Goal: Task Accomplishment & Management: Use online tool/utility

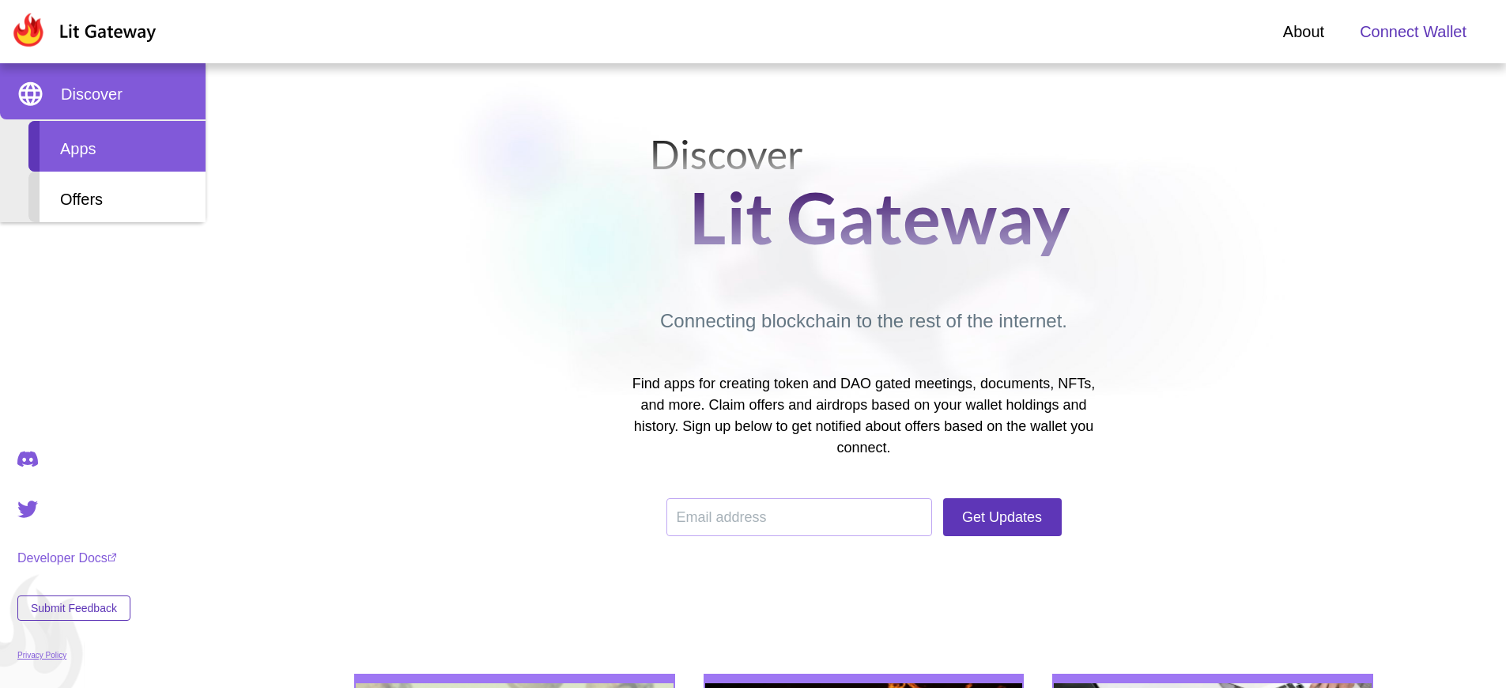
click at [117, 146] on div "Apps" at bounding box center [116, 146] width 177 height 51
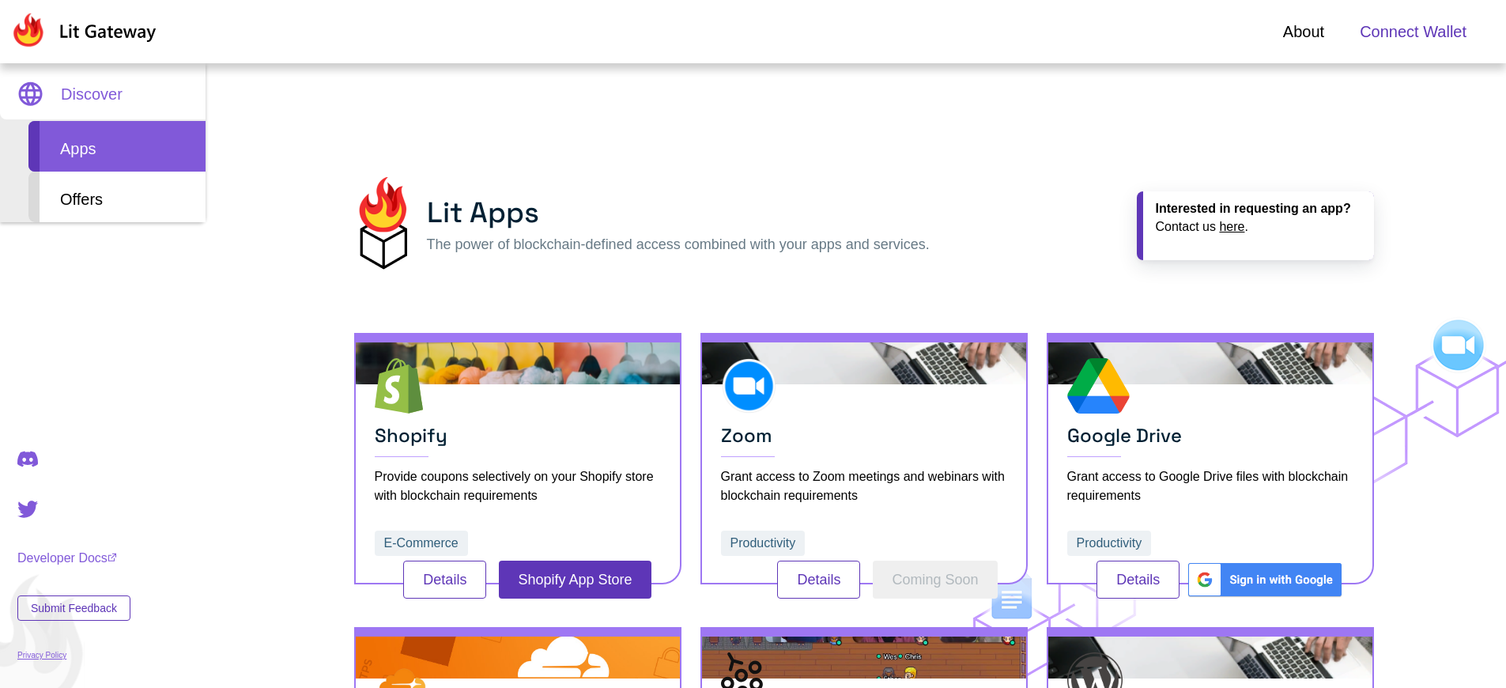
click at [1413, 32] on span "Connect Wallet" at bounding box center [1413, 32] width 107 height 24
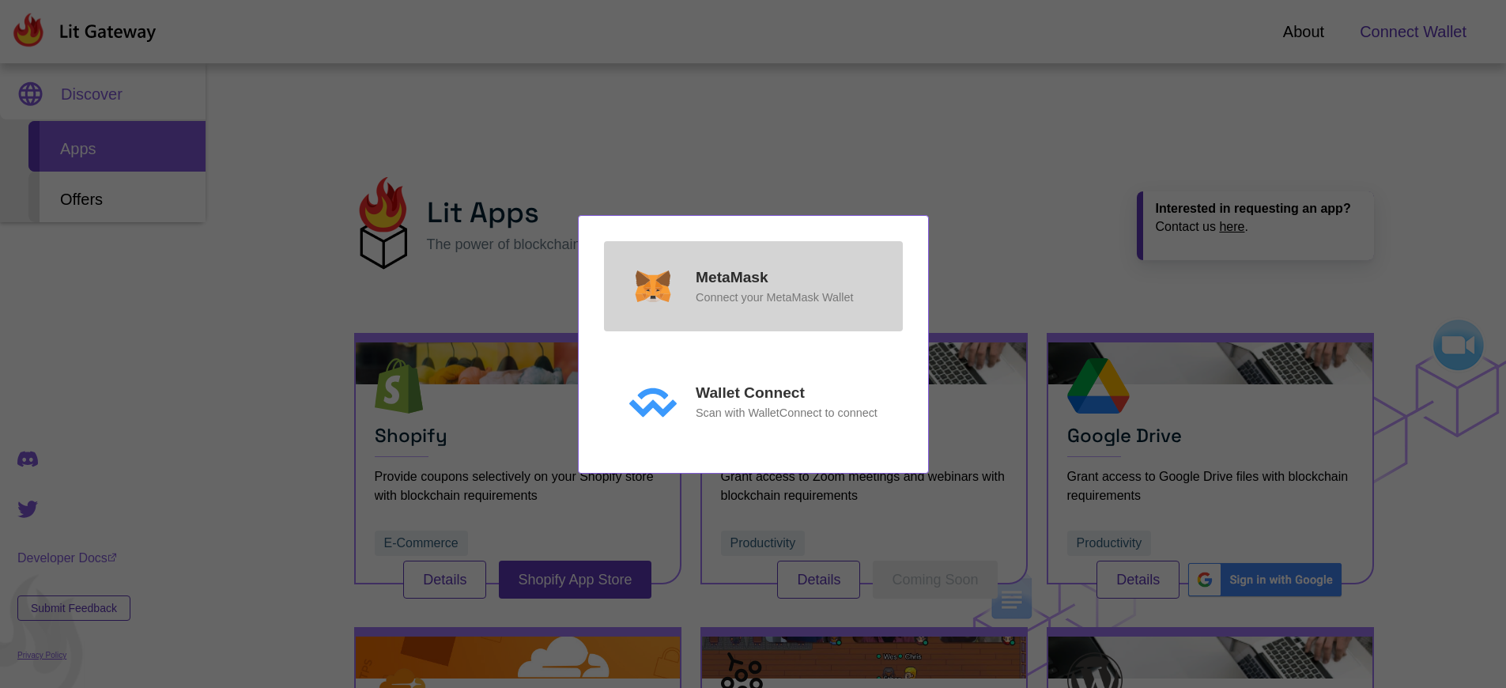
click at [731, 277] on p "MetaMask" at bounding box center [732, 277] width 73 height 23
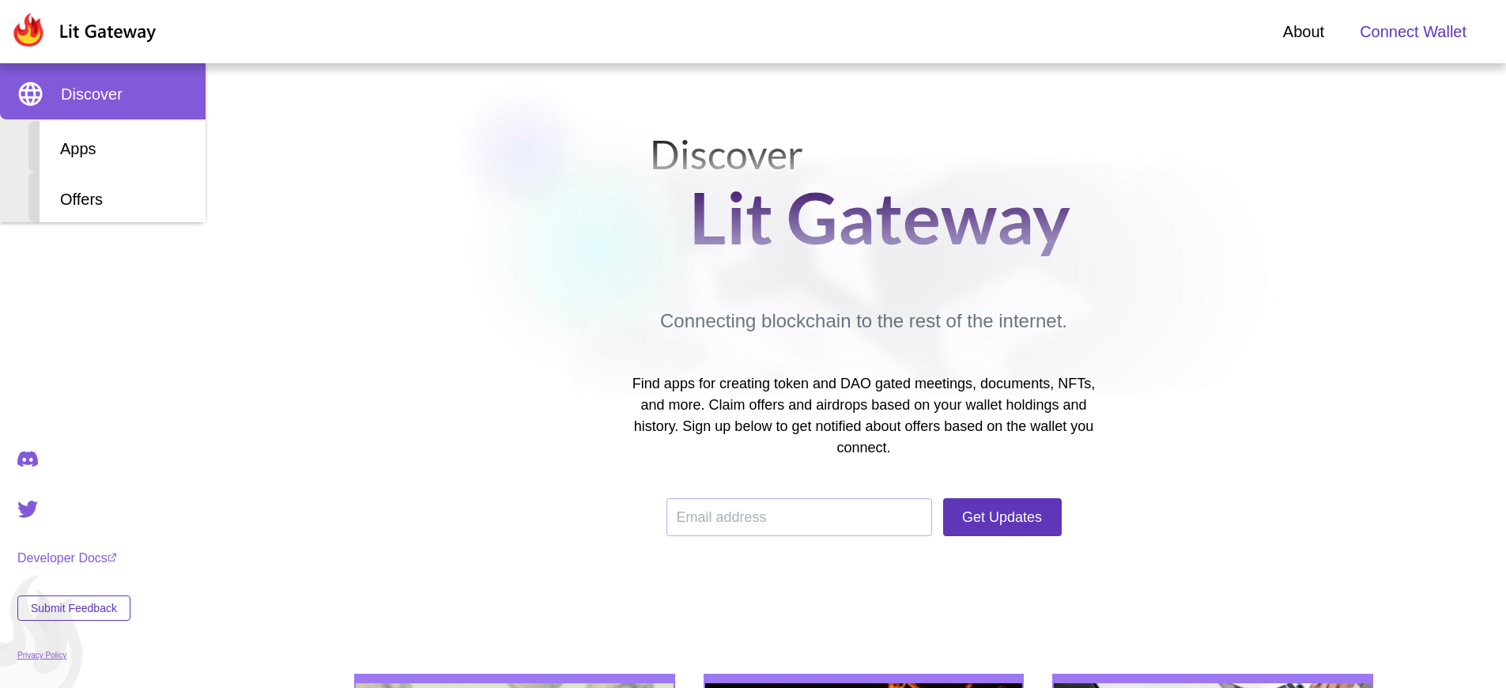
click at [1413, 32] on span "Connect Wallet" at bounding box center [1413, 32] width 107 height 24
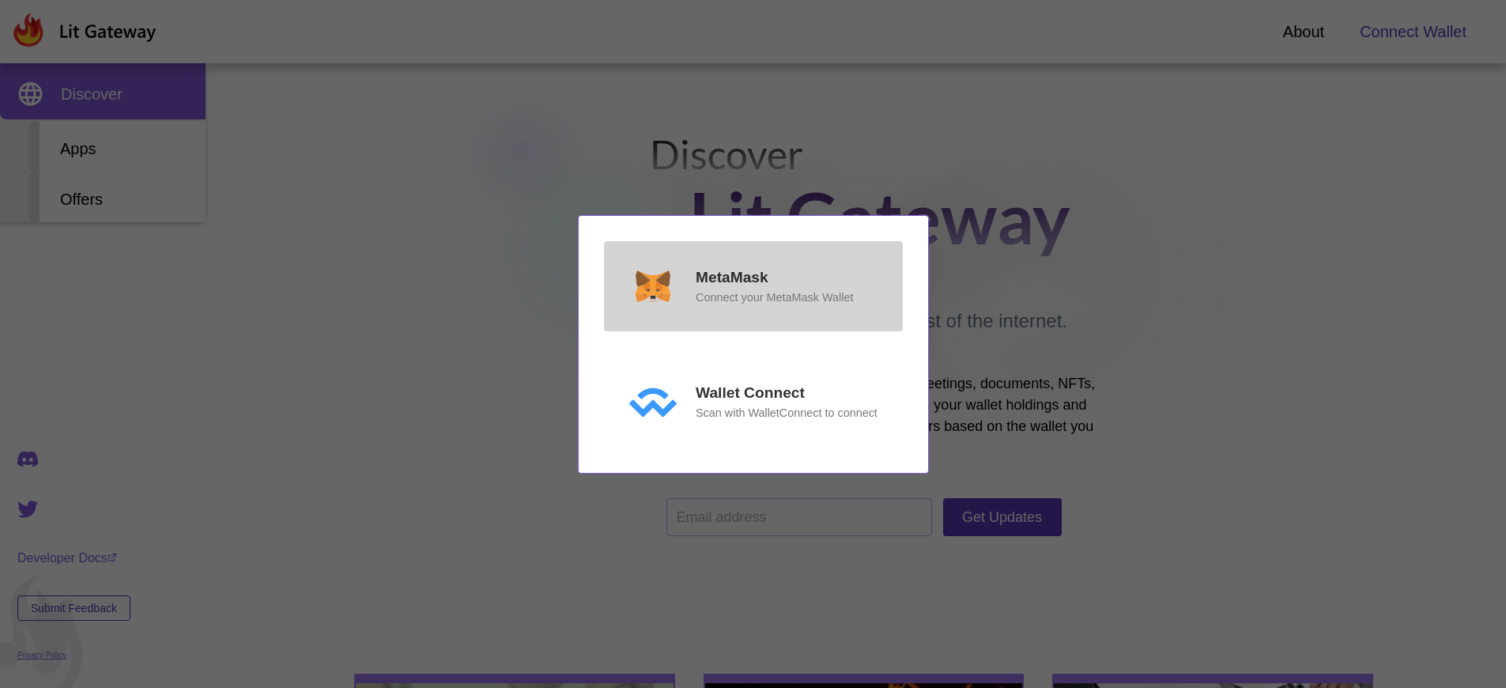
click at [731, 277] on p "MetaMask" at bounding box center [732, 277] width 73 height 23
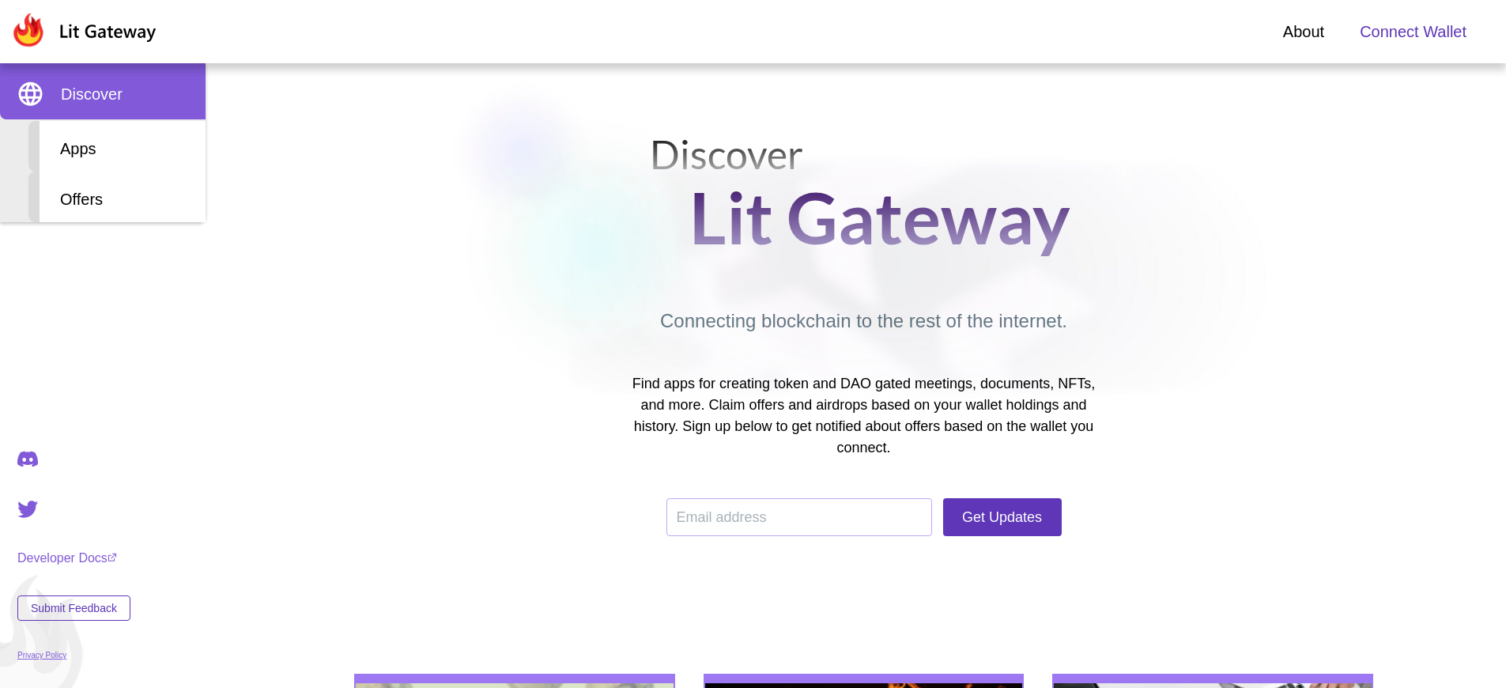
click at [1413, 32] on span "Connect Wallet" at bounding box center [1413, 32] width 107 height 24
click at [117, 146] on div "Apps" at bounding box center [116, 146] width 177 height 51
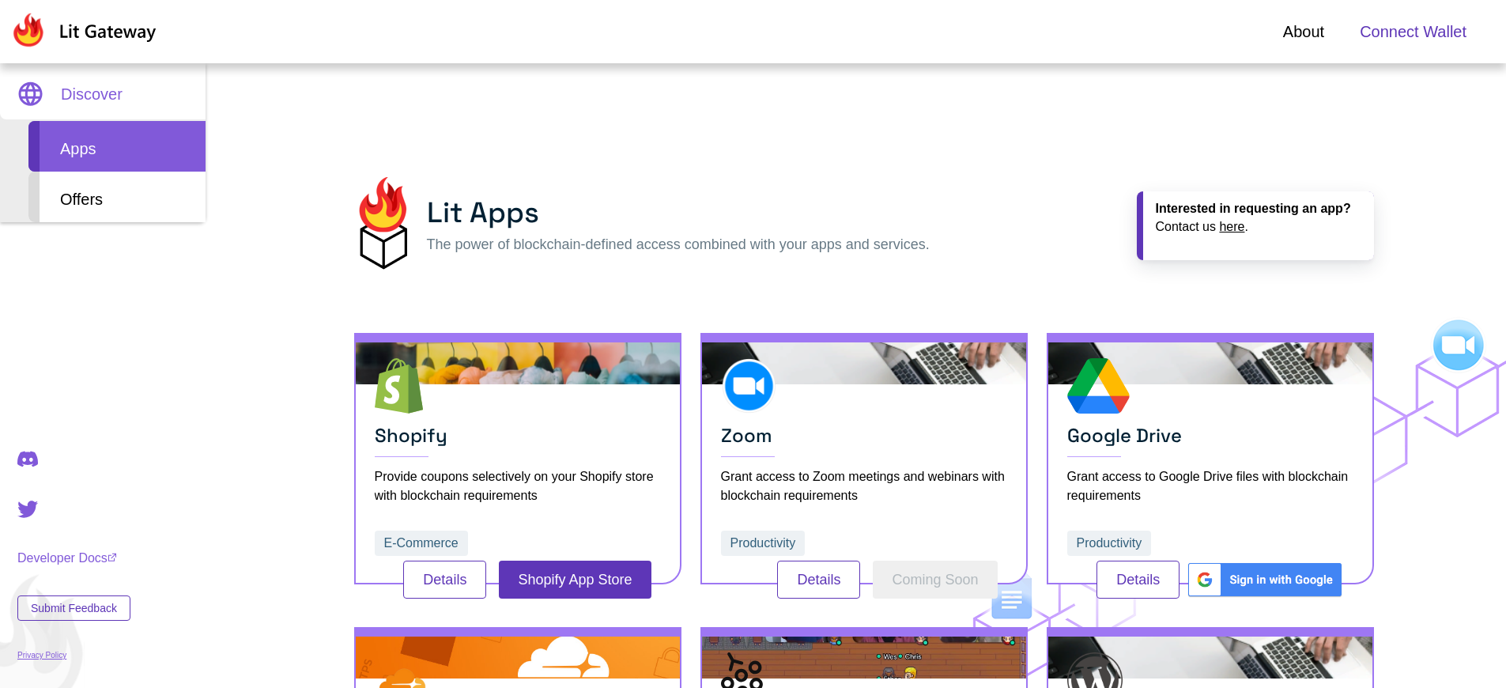
click at [1413, 32] on span "Connect Wallet" at bounding box center [1413, 32] width 107 height 24
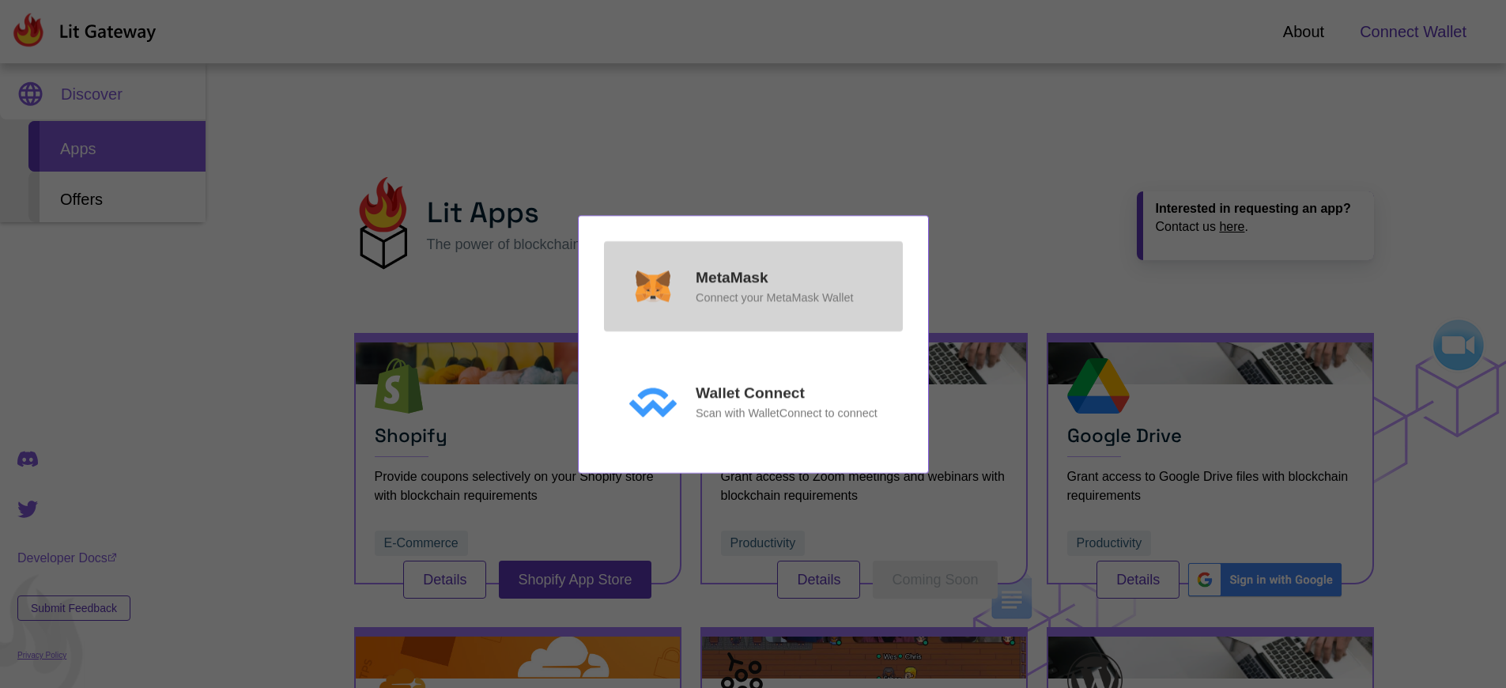
click at [731, 277] on p "MetaMask" at bounding box center [732, 277] width 73 height 23
click at [774, 297] on p "Connect your MetaMask Wallet" at bounding box center [774, 297] width 157 height 17
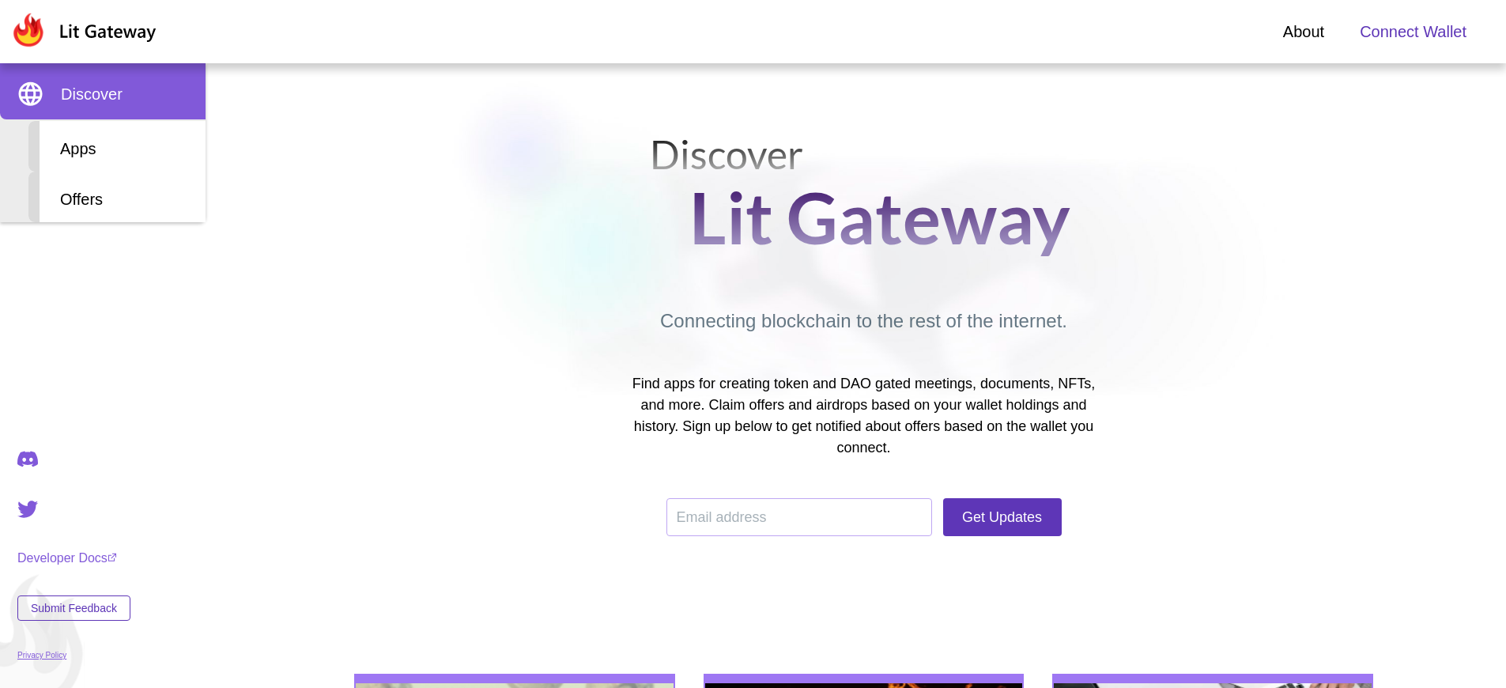
click at [1413, 32] on span "Connect Wallet" at bounding box center [1413, 32] width 107 height 24
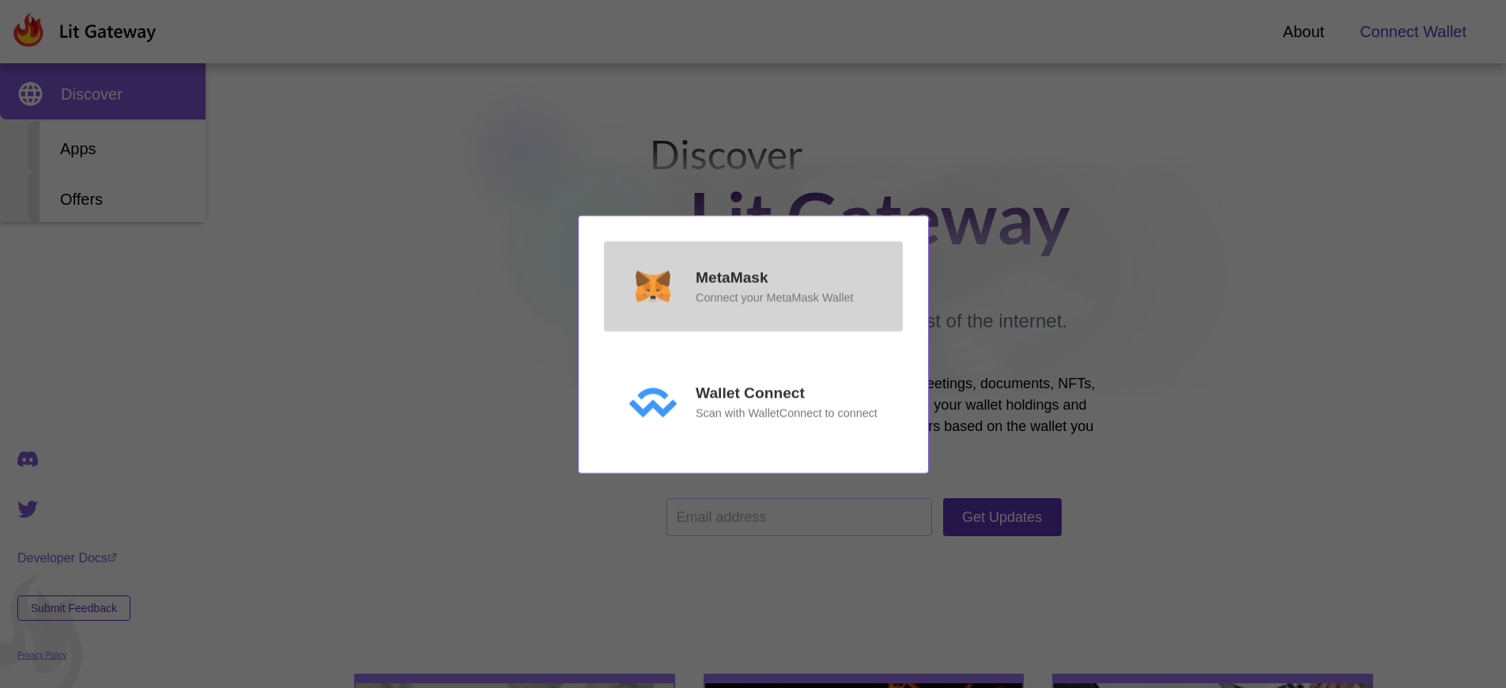
click at [731, 277] on p "MetaMask" at bounding box center [732, 277] width 73 height 23
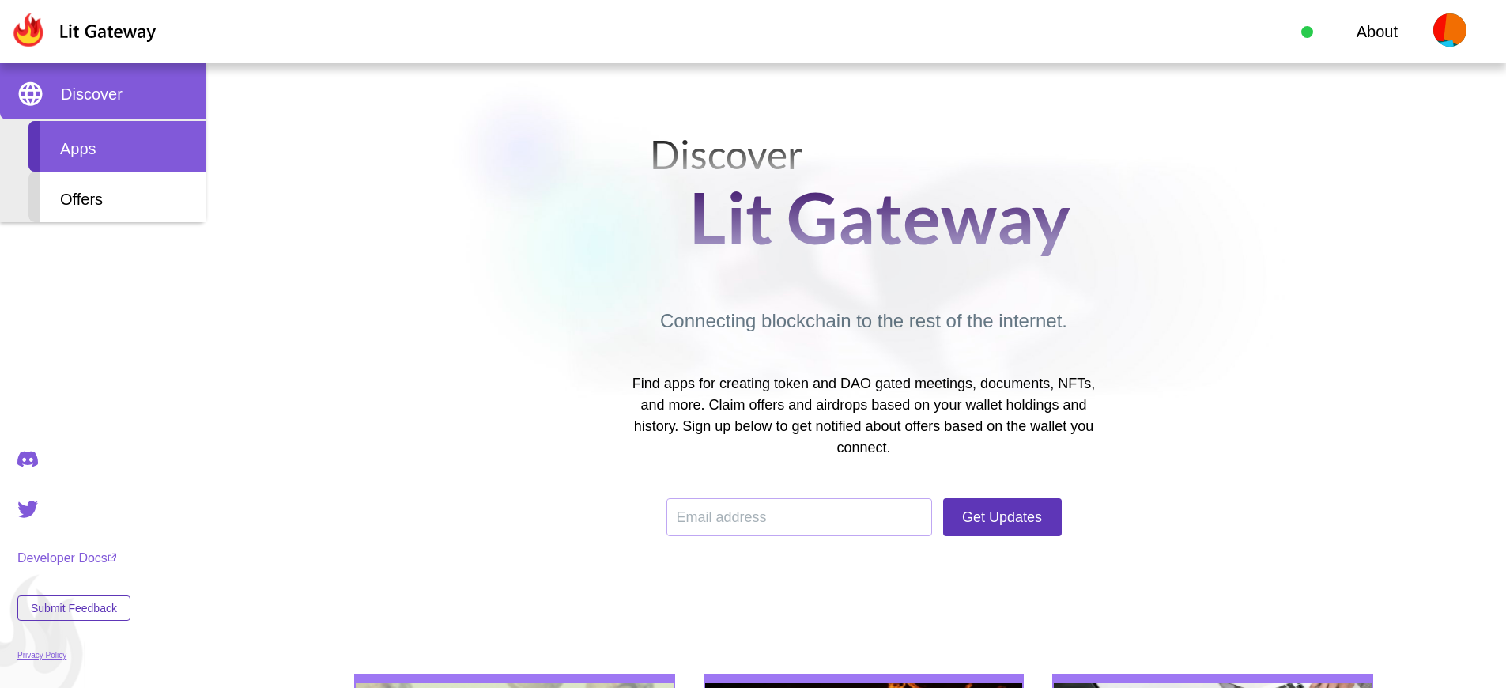
click at [117, 146] on div "Apps" at bounding box center [116, 146] width 177 height 51
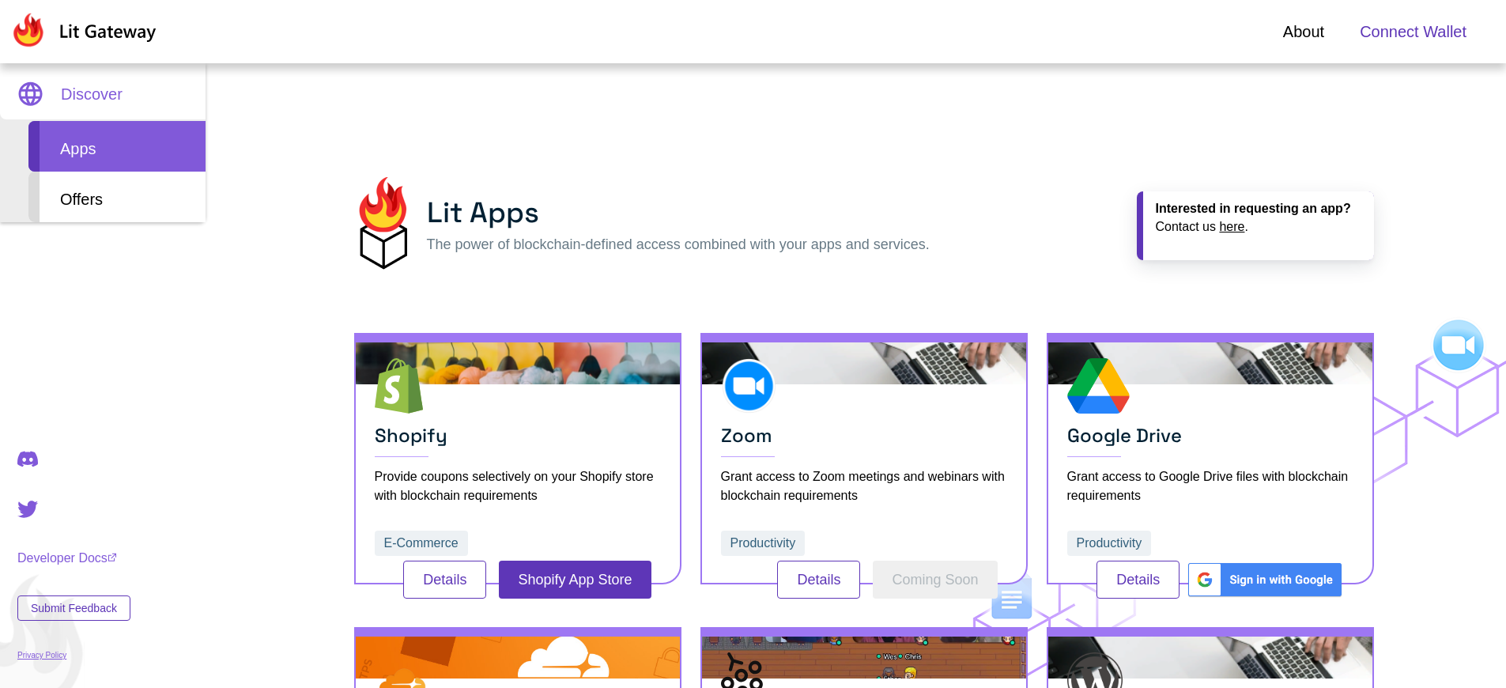
click at [1413, 32] on span "Connect Wallet" at bounding box center [1413, 32] width 107 height 24
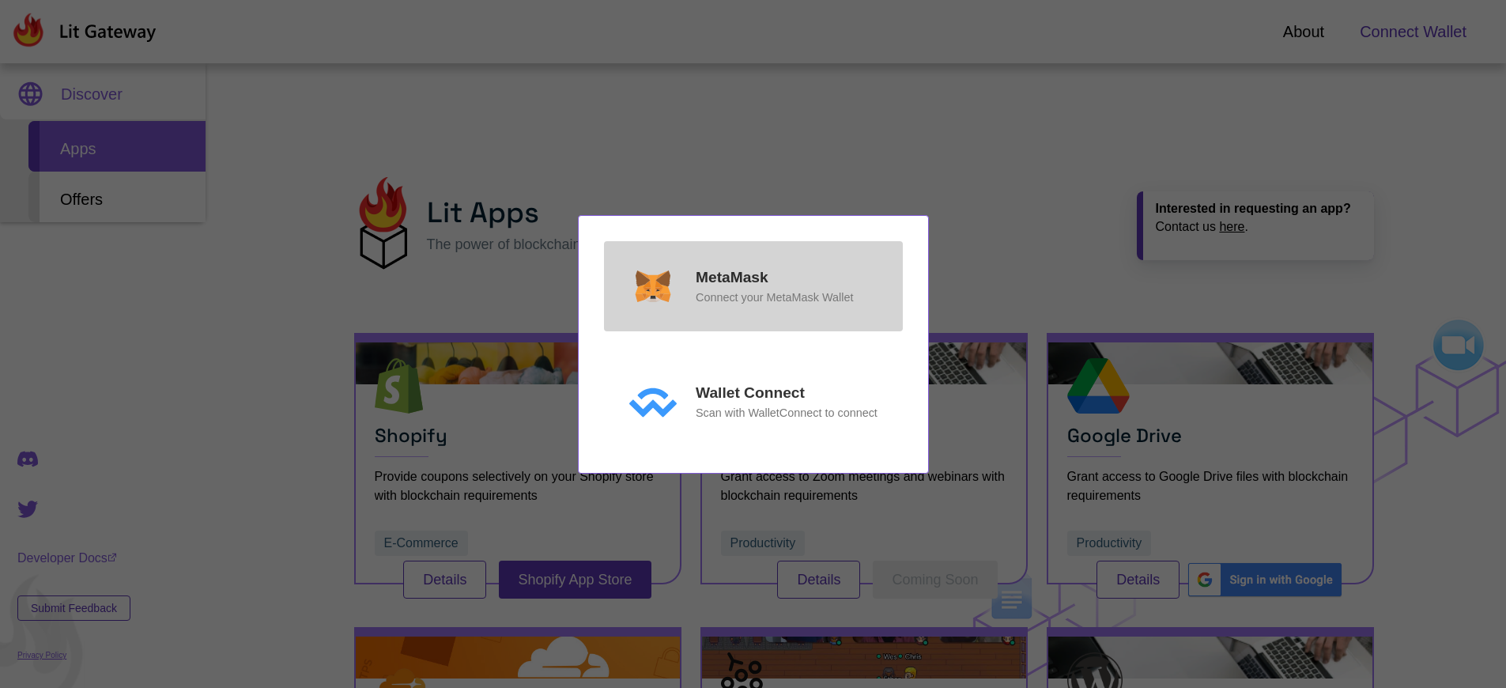
click at [731, 277] on p "MetaMask" at bounding box center [732, 277] width 73 height 23
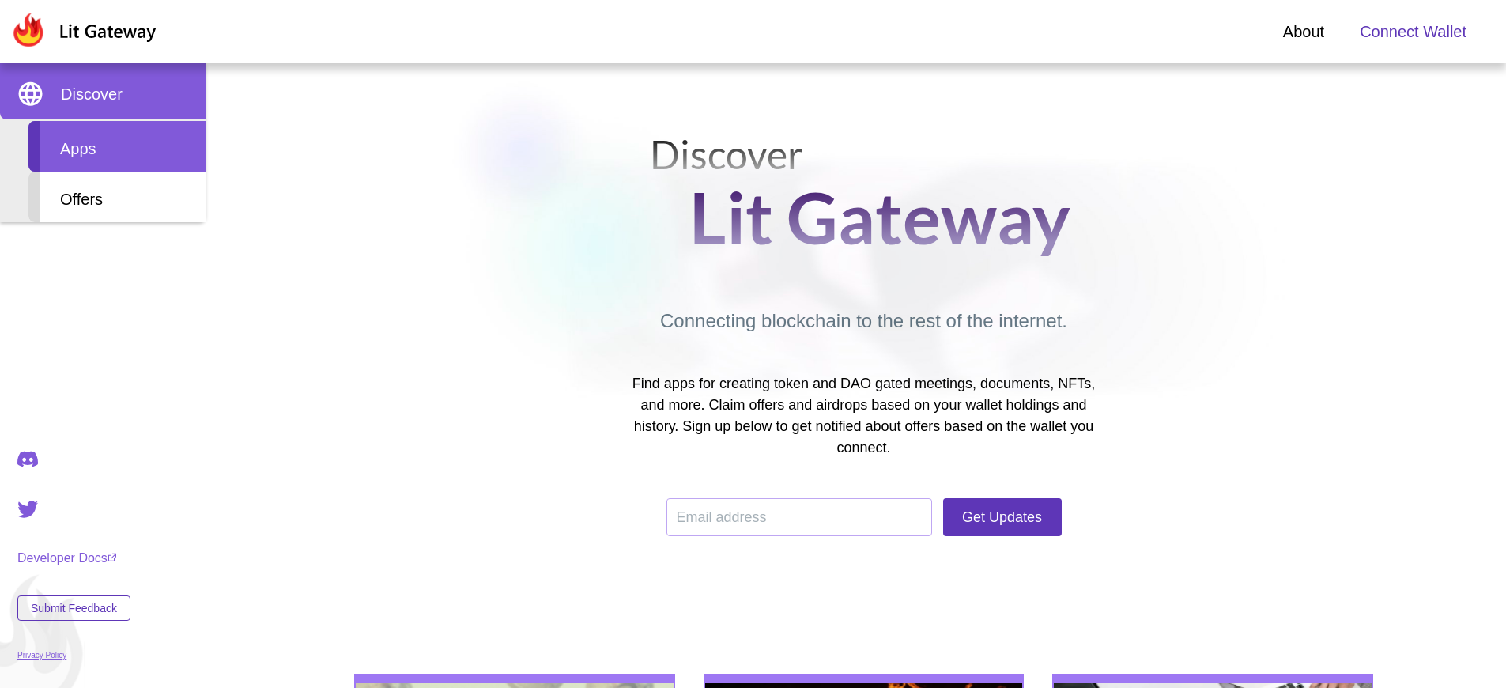
click at [117, 146] on div "Apps" at bounding box center [116, 146] width 177 height 51
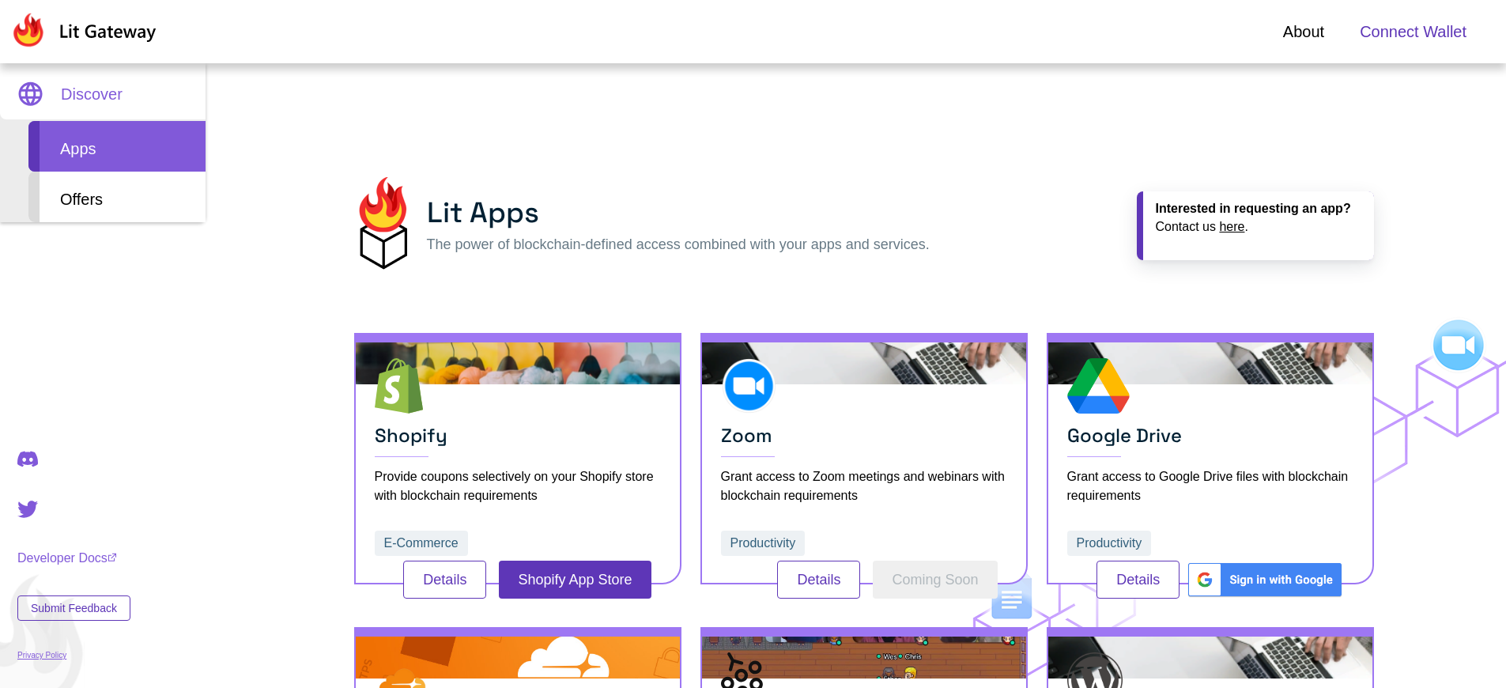
click at [1413, 32] on span "Connect Wallet" at bounding box center [1413, 32] width 107 height 24
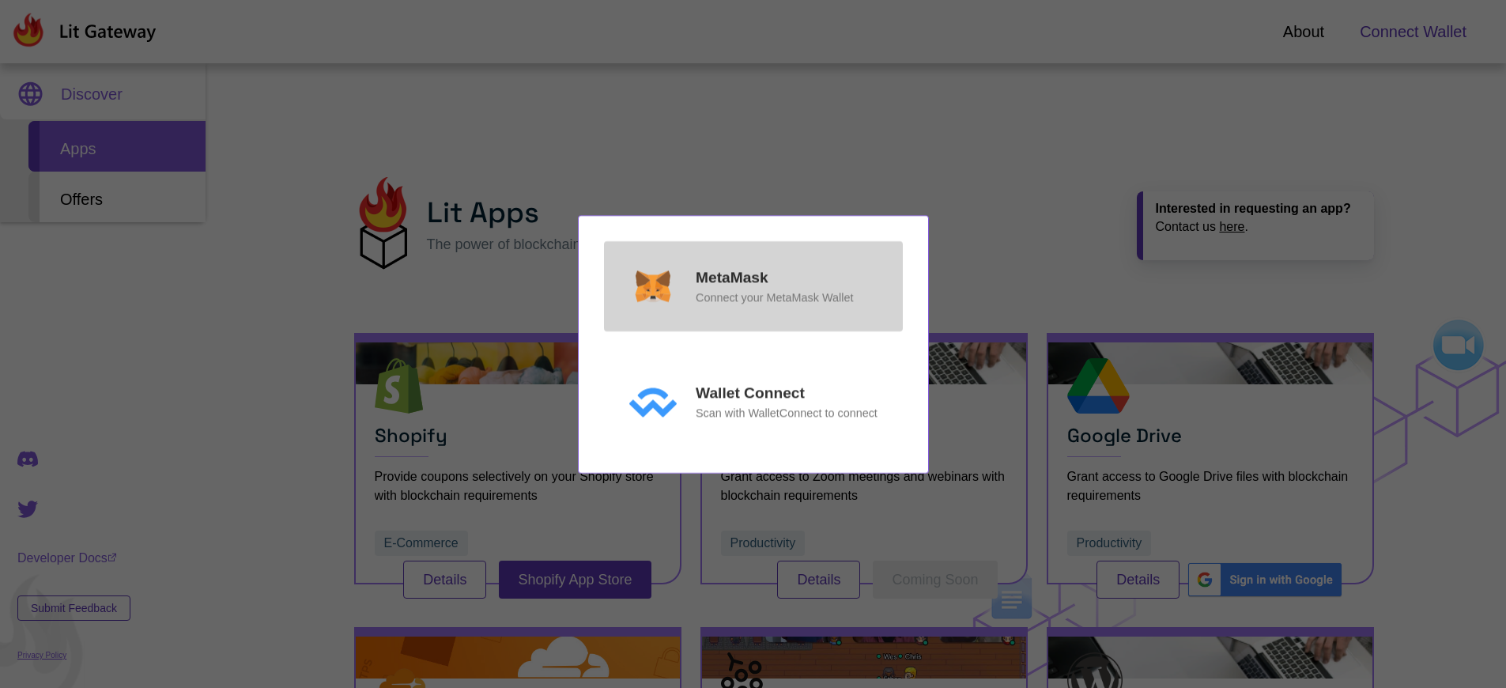
click at [731, 277] on p "MetaMask" at bounding box center [732, 277] width 73 height 23
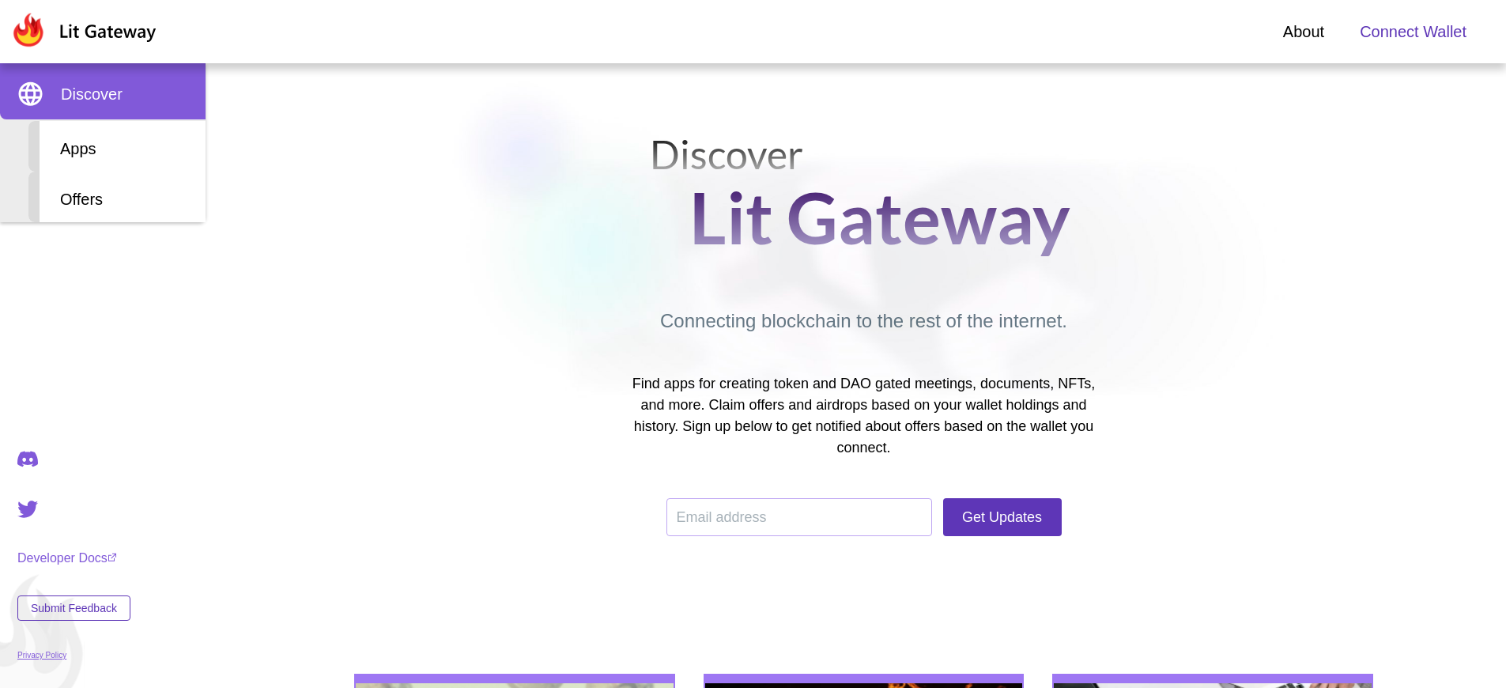
click at [1413, 32] on span "Connect Wallet" at bounding box center [1413, 32] width 107 height 24
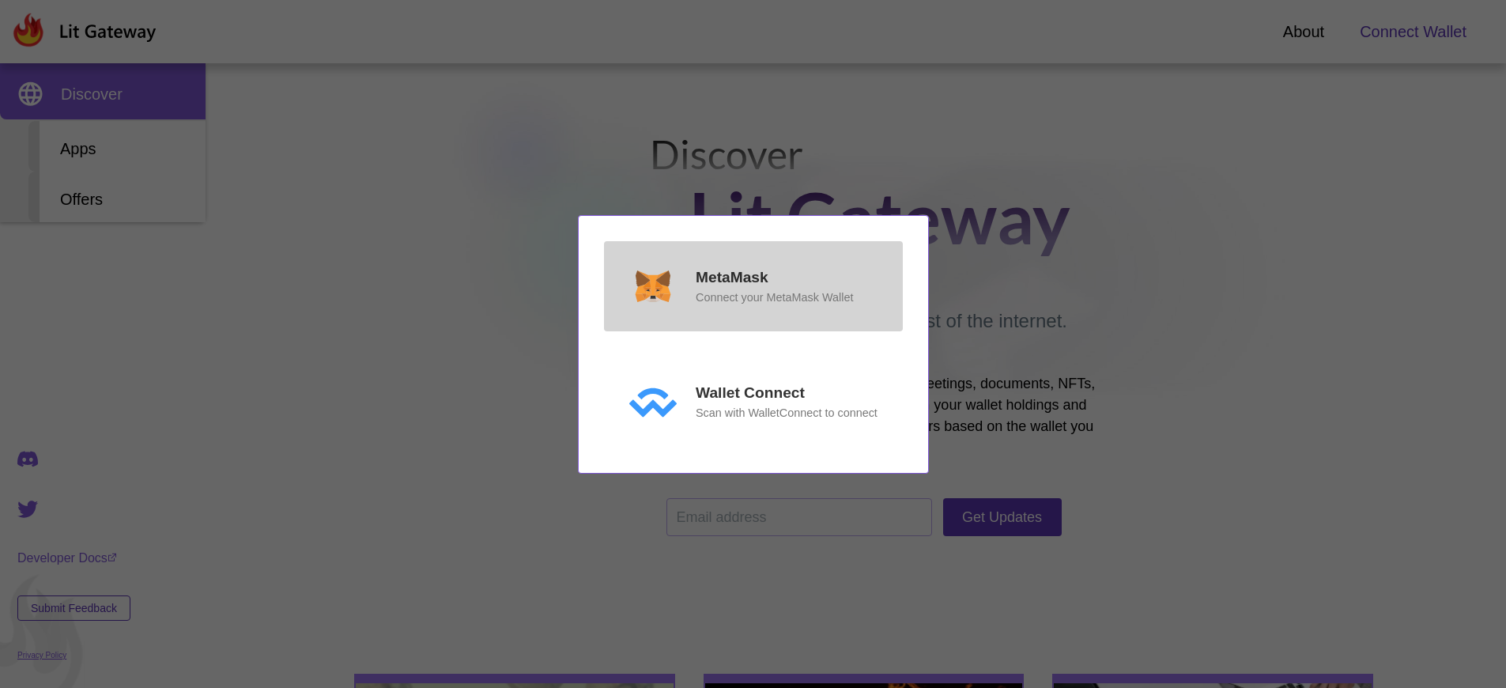
click at [731, 277] on p "MetaMask" at bounding box center [732, 277] width 73 height 23
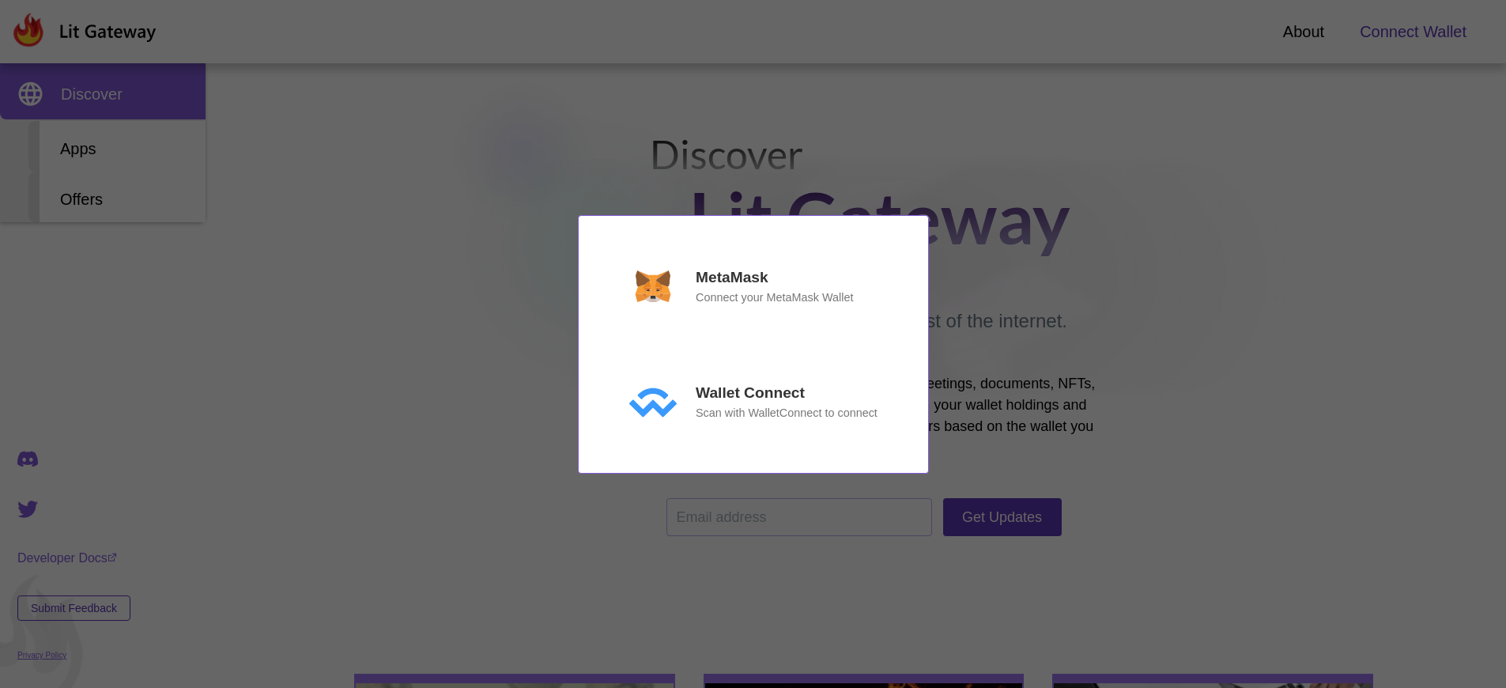
click at [1413, 32] on div "MetaMask Connect your MetaMask Wallet Wallet Connect Scan with WalletConnect to…" at bounding box center [753, 344] width 1506 height 688
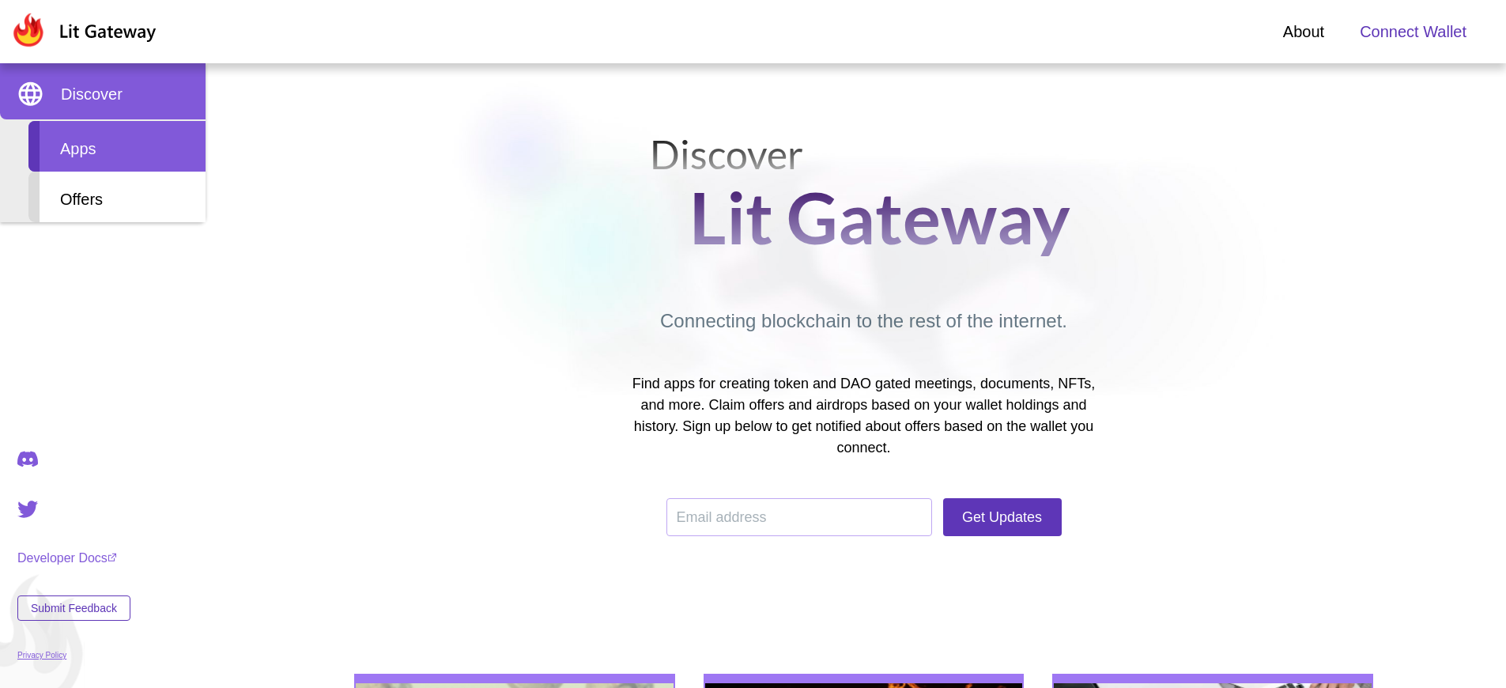
click at [117, 146] on div "Apps" at bounding box center [116, 146] width 177 height 51
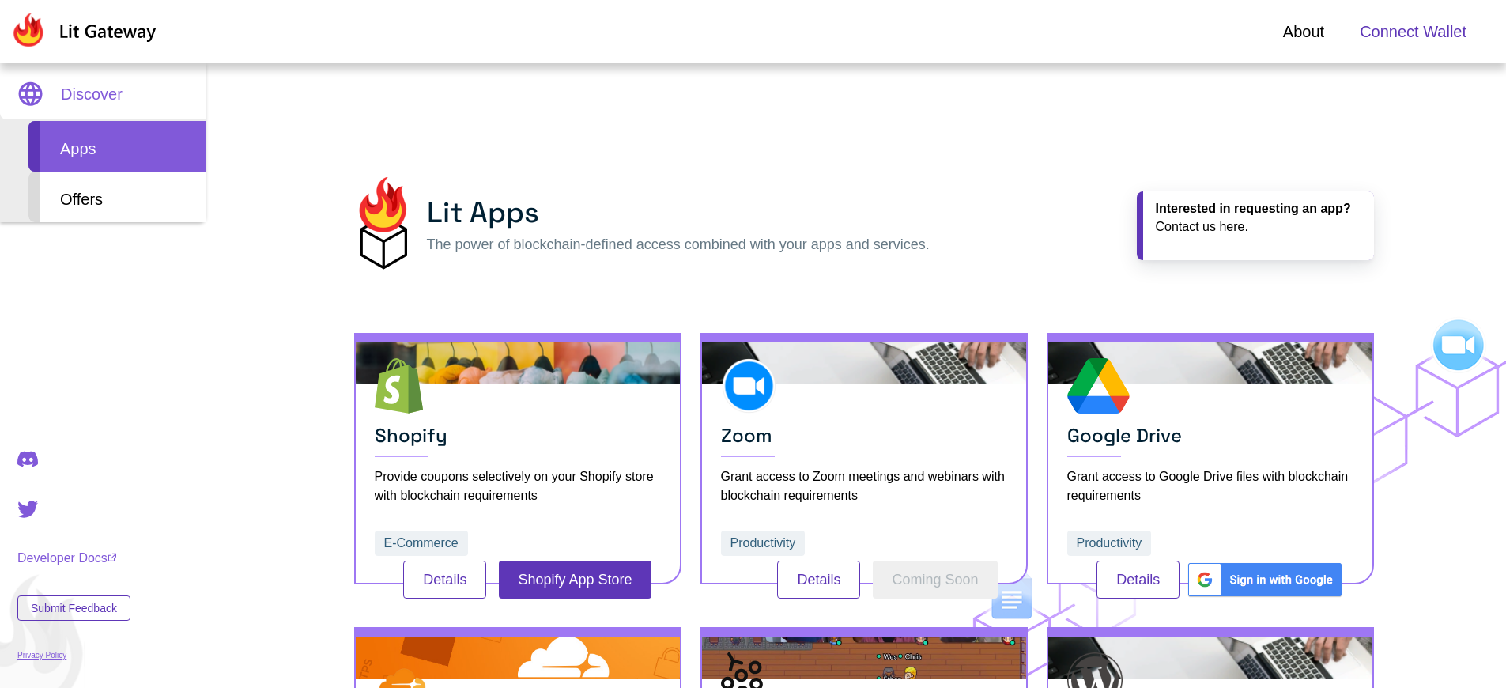
click at [1413, 32] on span "Connect Wallet" at bounding box center [1413, 32] width 107 height 24
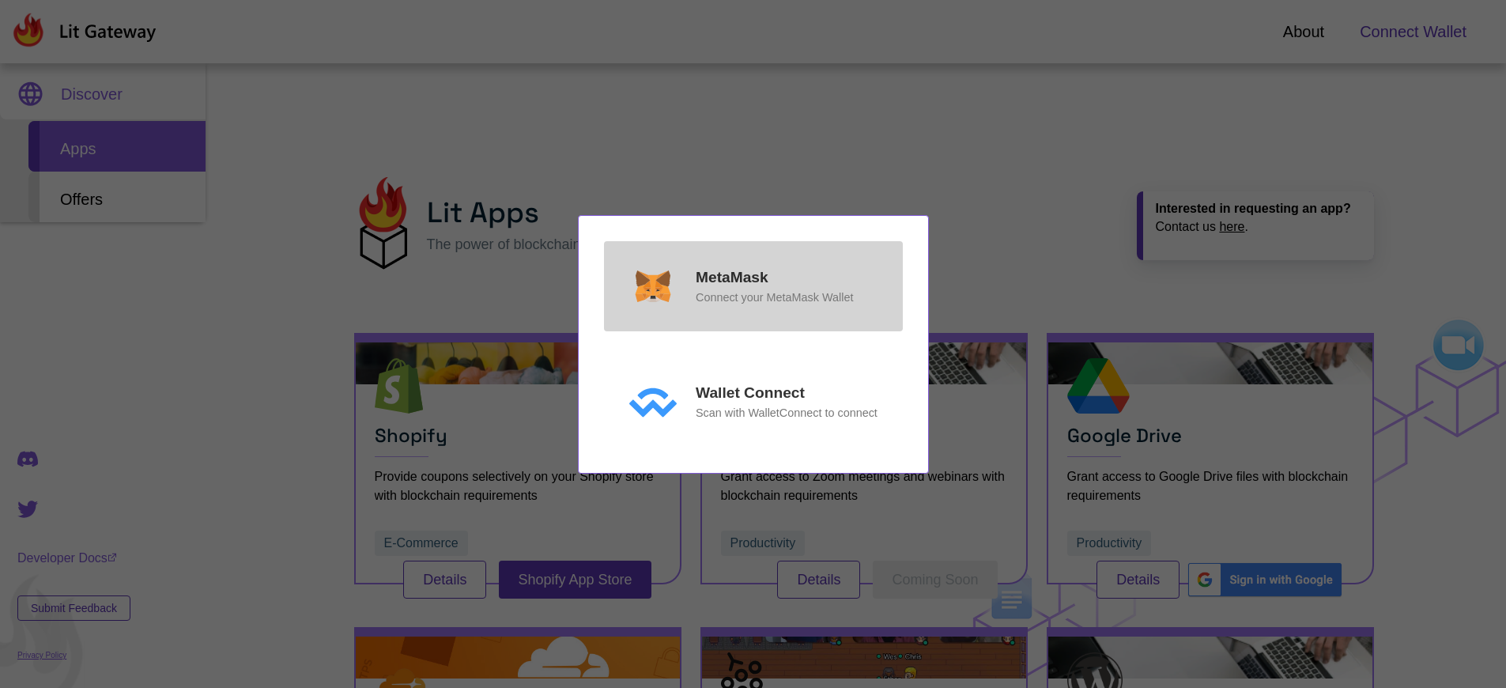
click at [731, 277] on p "MetaMask" at bounding box center [732, 277] width 73 height 23
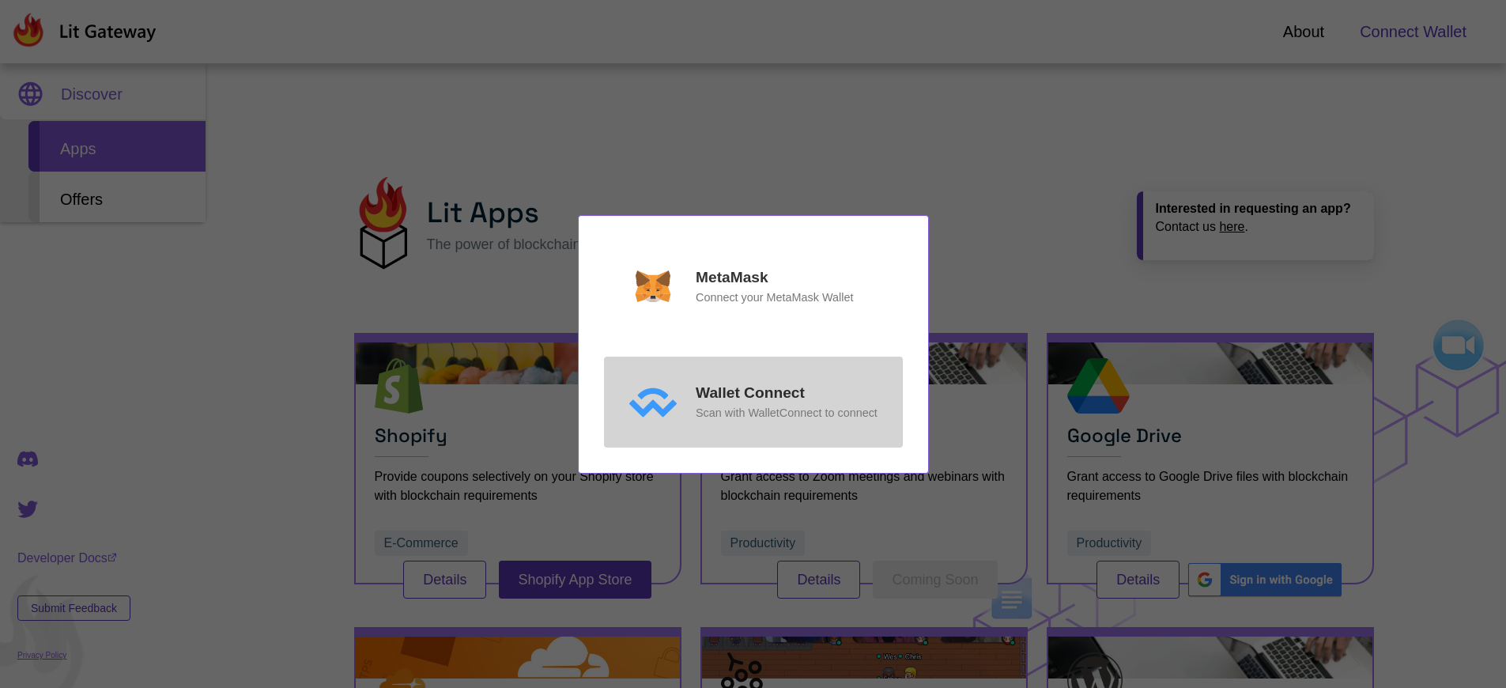
click at [750, 393] on p "Wallet Connect" at bounding box center [750, 393] width 109 height 23
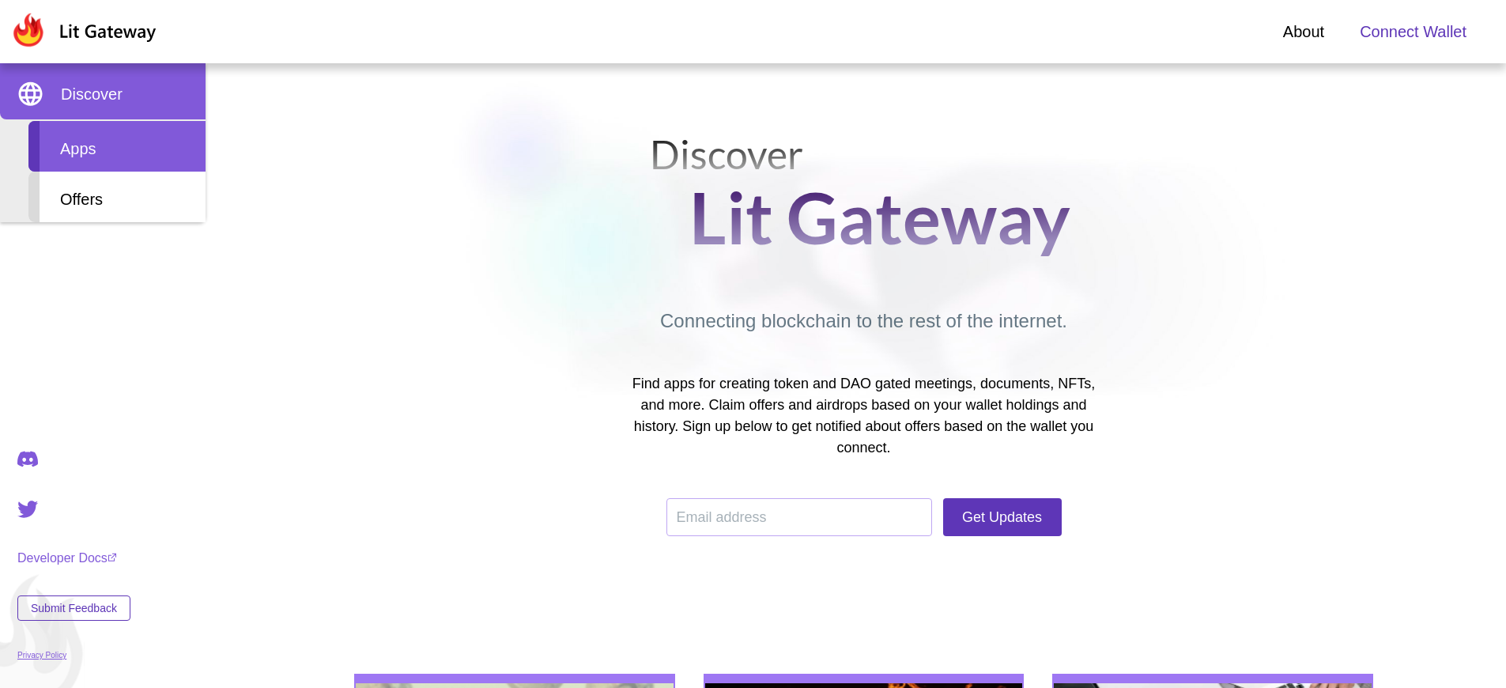
click at [117, 146] on div "Apps" at bounding box center [116, 146] width 177 height 51
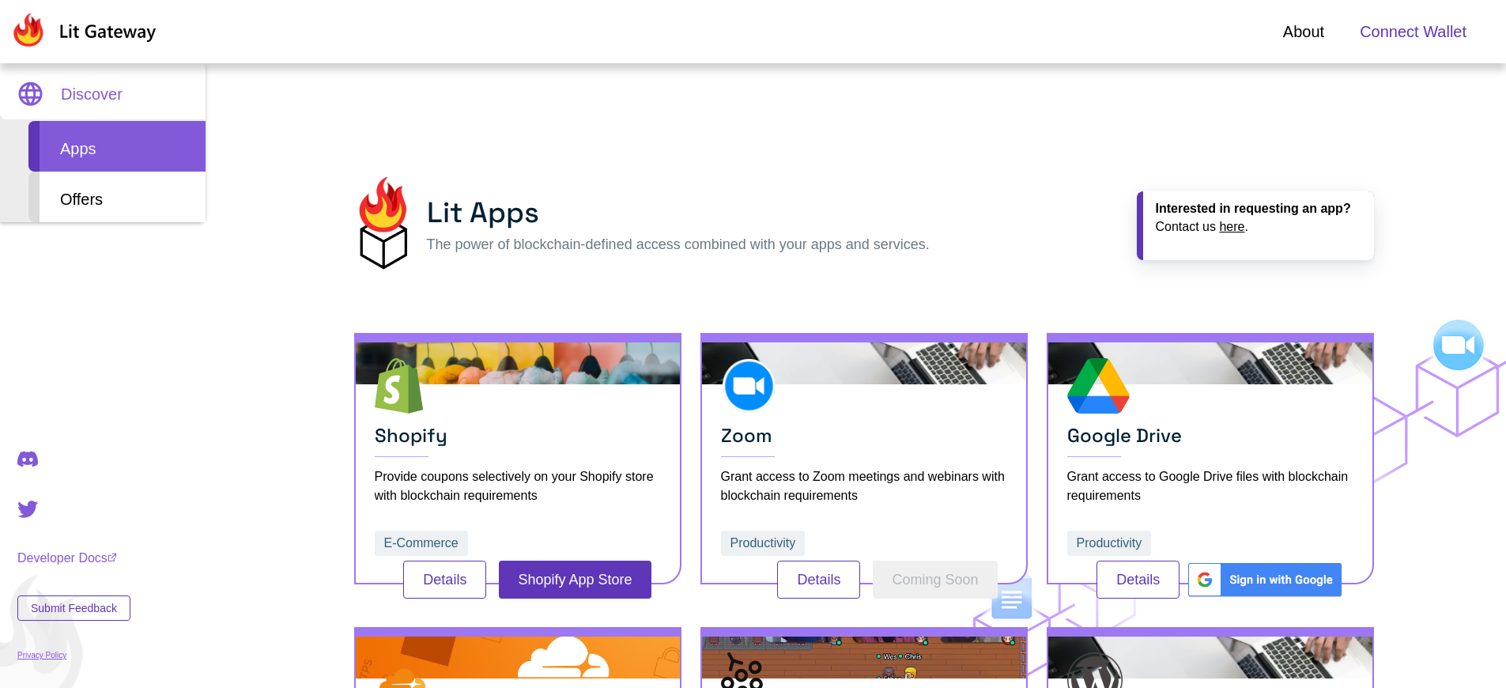
click at [1413, 32] on span "Connect Wallet" at bounding box center [1413, 32] width 107 height 24
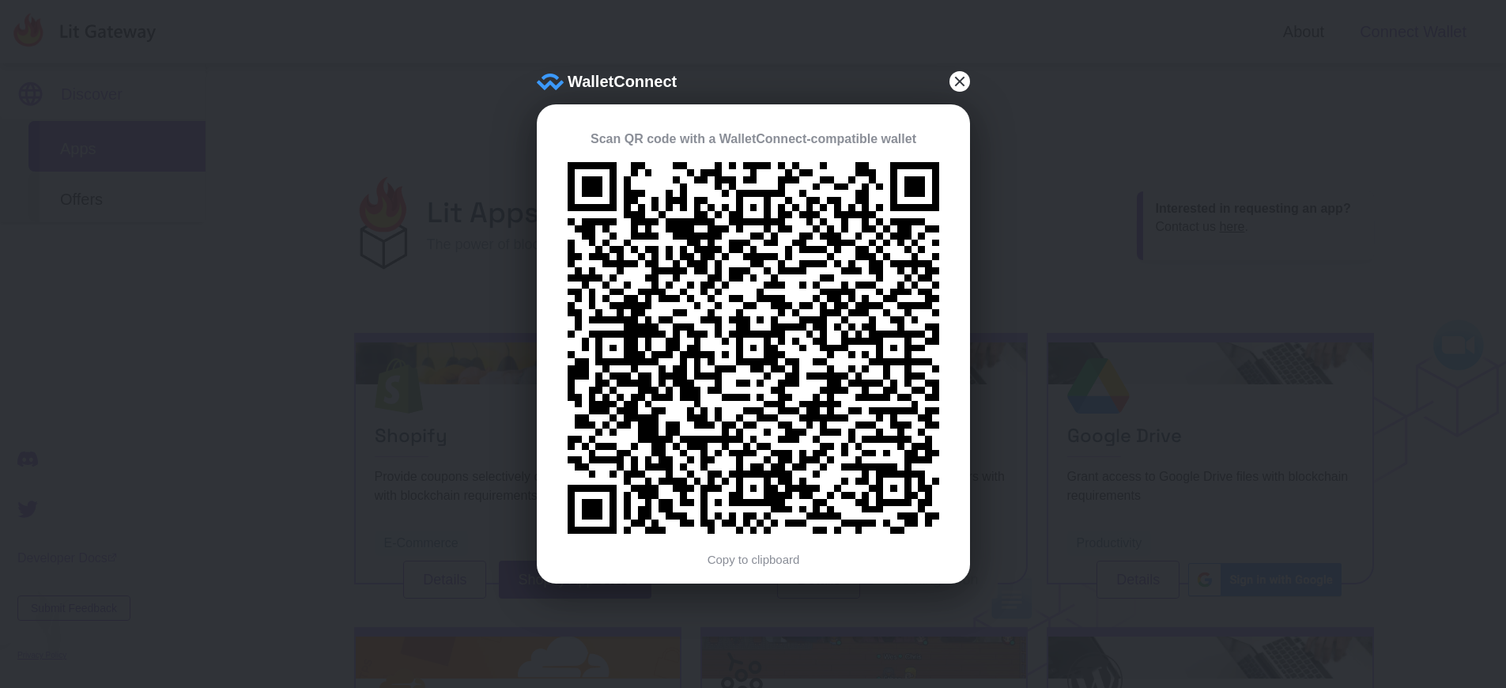
click at [954, 580] on div "WalletConnect Scan QR code with a WalletConnect-compatible wallet Copy to clipb…" at bounding box center [753, 343] width 433 height 479
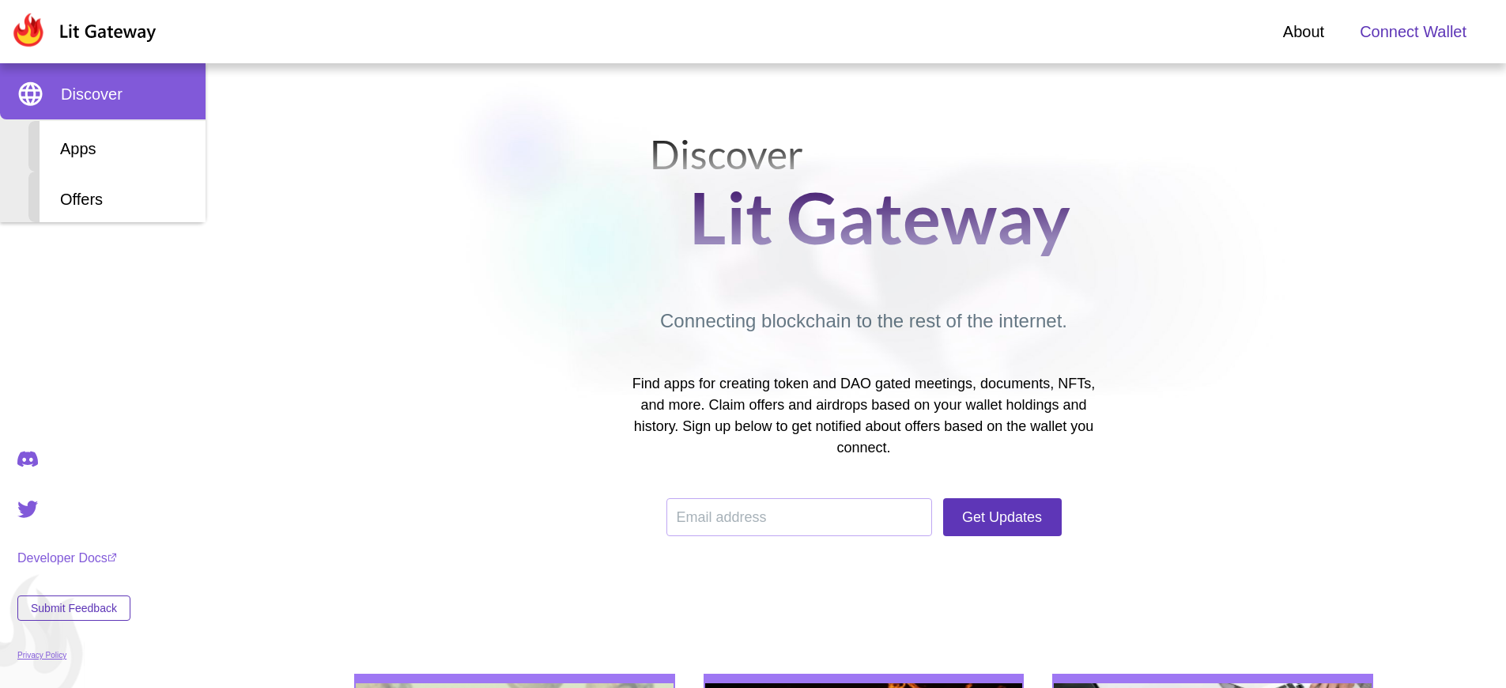
click at [1413, 32] on span "Connect Wallet" at bounding box center [1413, 32] width 107 height 24
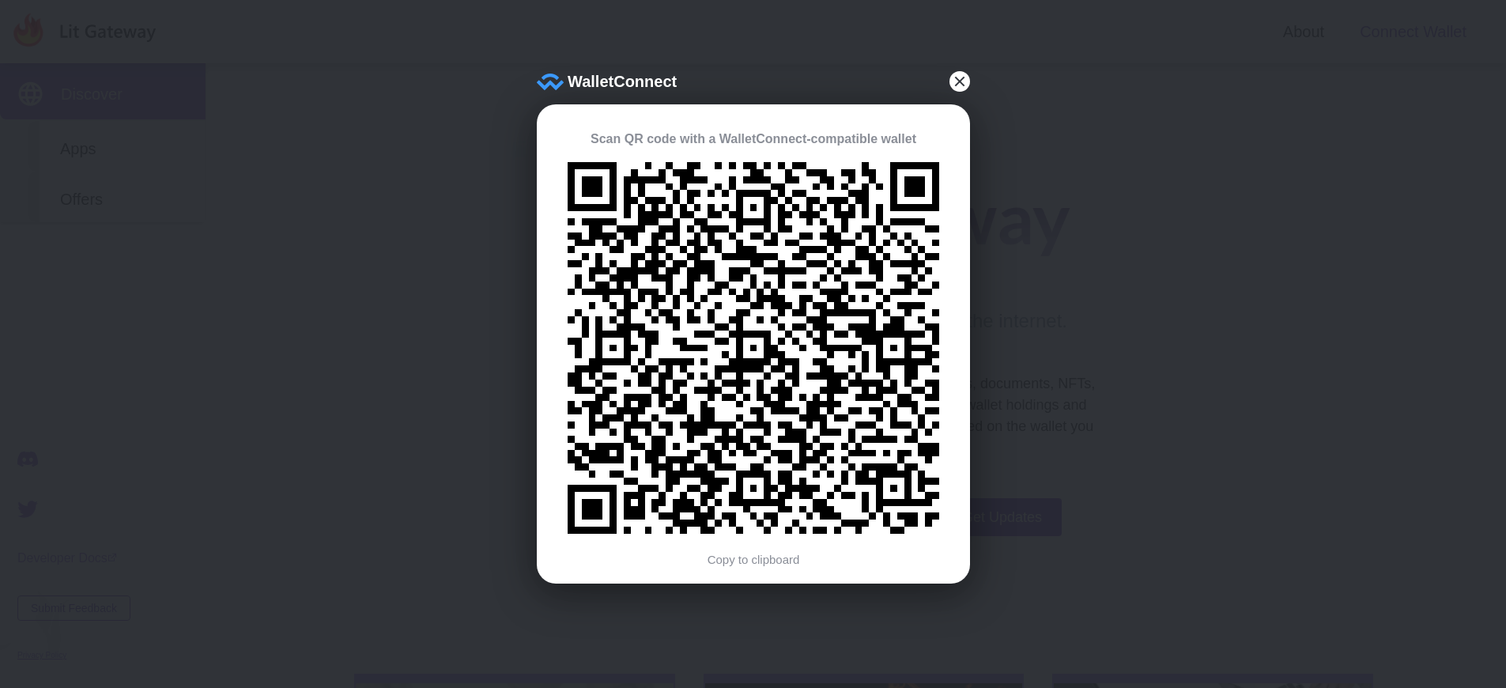
click at [117, 146] on div "WalletConnect Scan QR code with a WalletConnect-compatible wallet Copy to clipb…" at bounding box center [753, 344] width 1506 height 688
